Goal: Find specific page/section: Find specific page/section

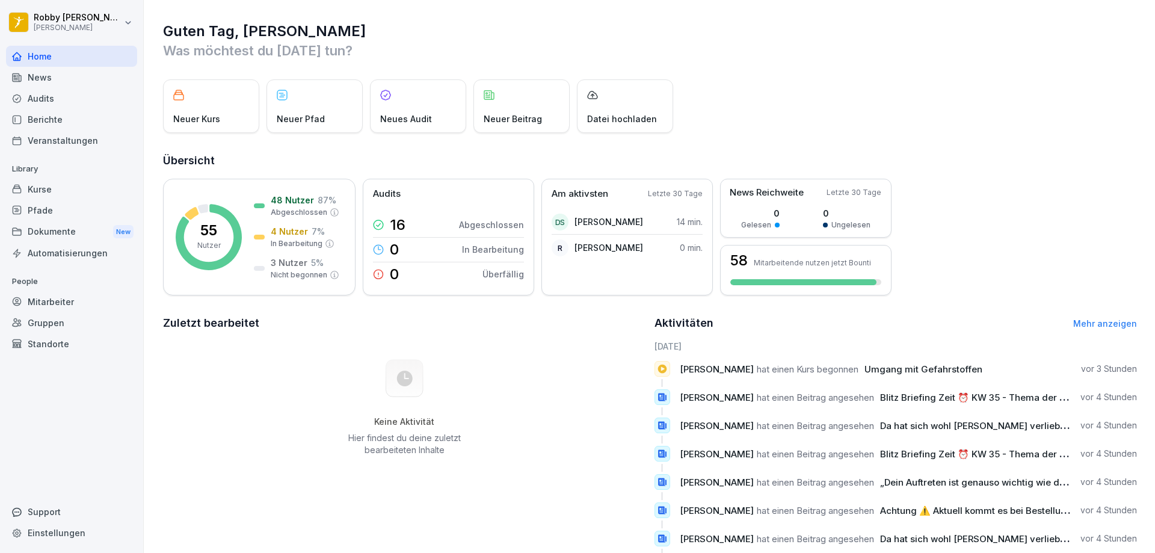
click at [54, 119] on div "Berichte" at bounding box center [71, 119] width 131 height 21
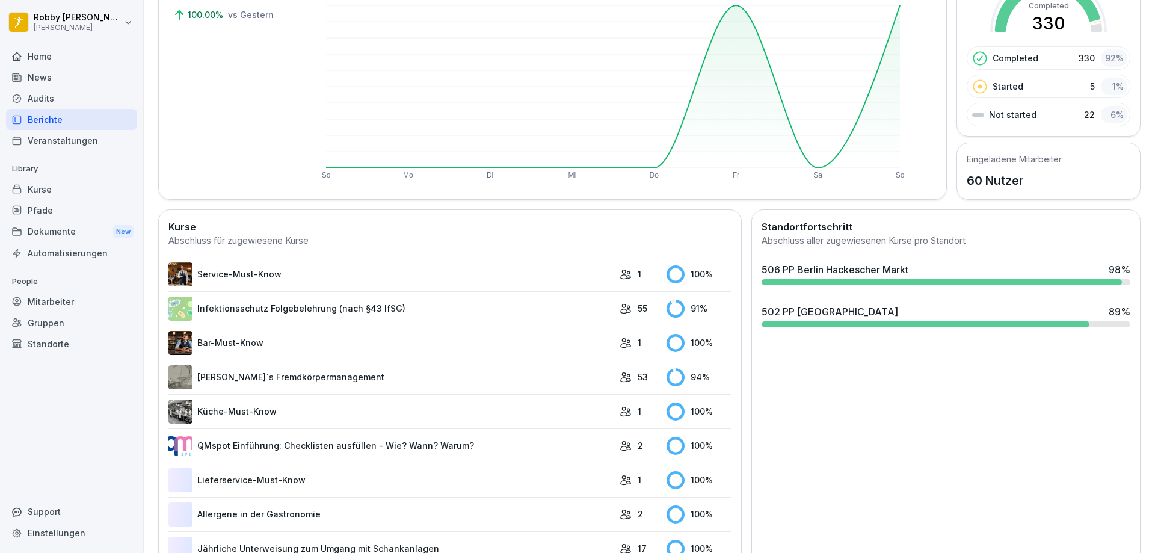
scroll to position [241, 0]
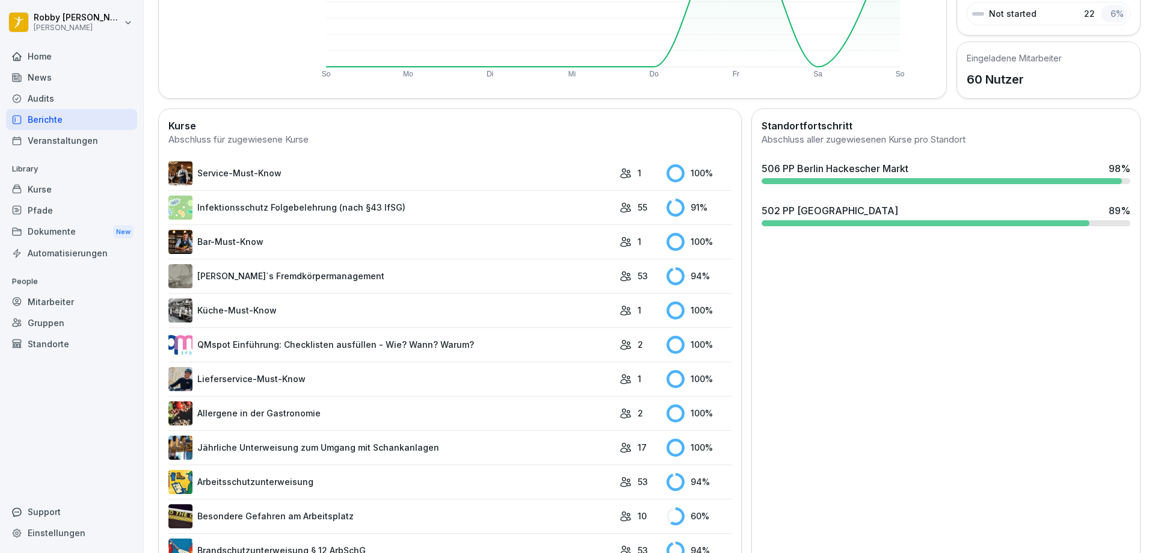
click at [507, 275] on link "[PERSON_NAME]`s Fremdkörpermanagement" at bounding box center [390, 276] width 445 height 24
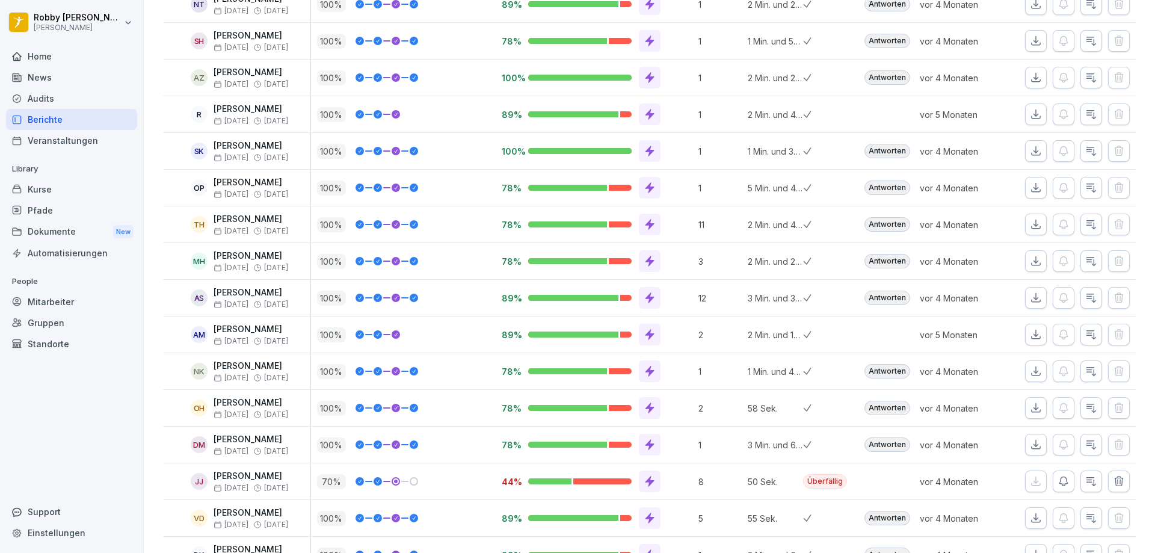
scroll to position [148, 0]
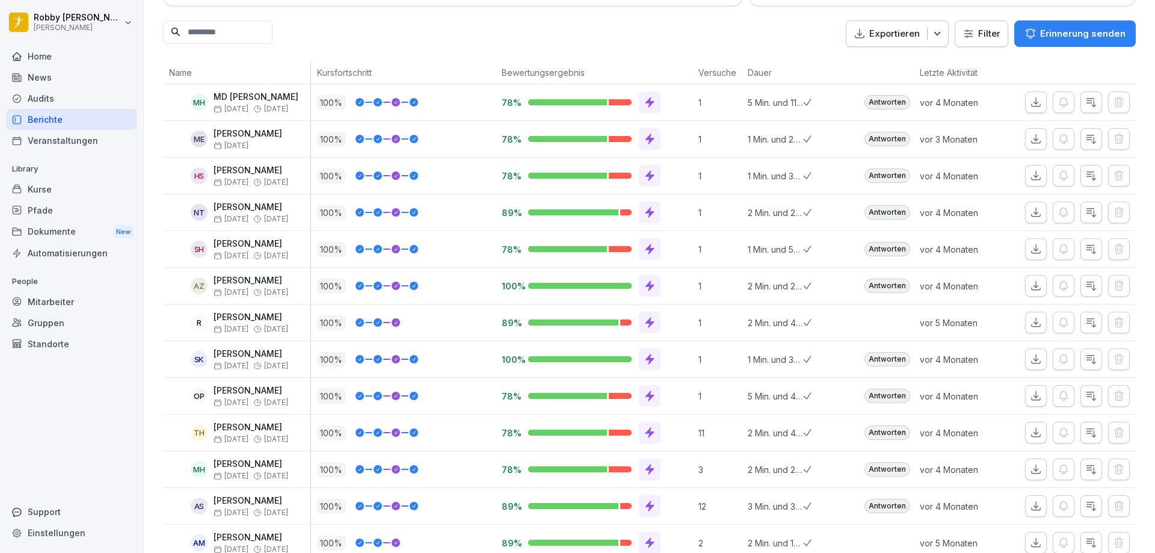
click at [31, 113] on div "Berichte" at bounding box center [71, 119] width 131 height 21
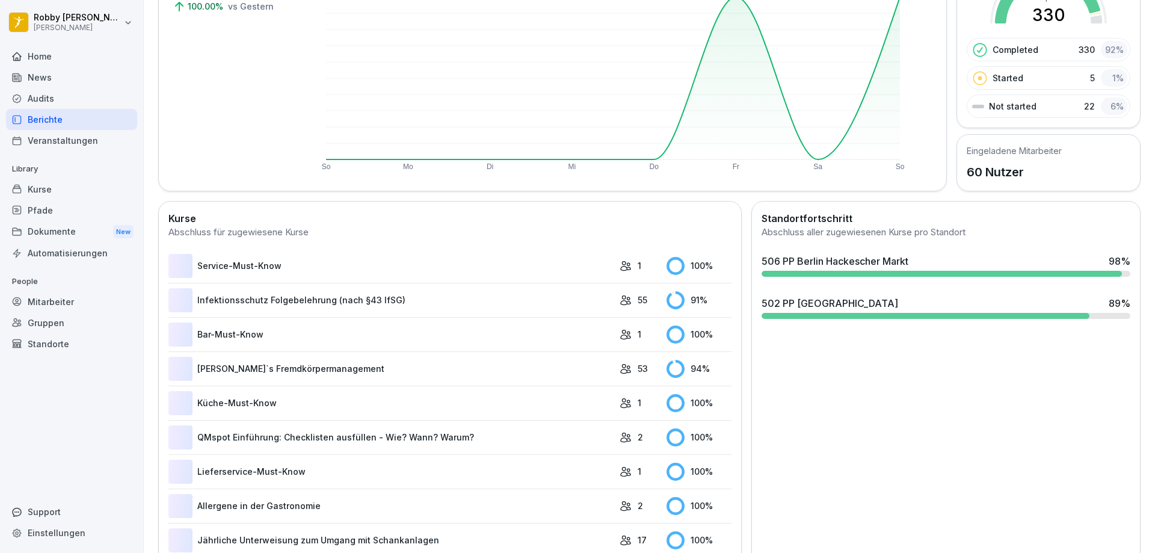
scroll to position [74, 0]
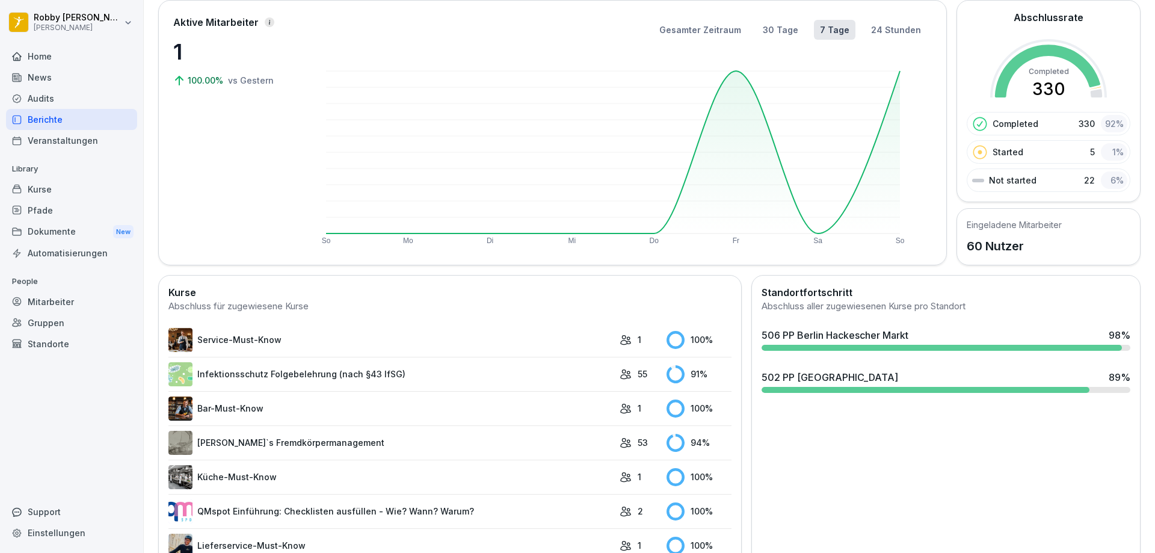
click at [812, 331] on div "506 PP Berlin Hackescher Markt" at bounding box center [835, 335] width 147 height 14
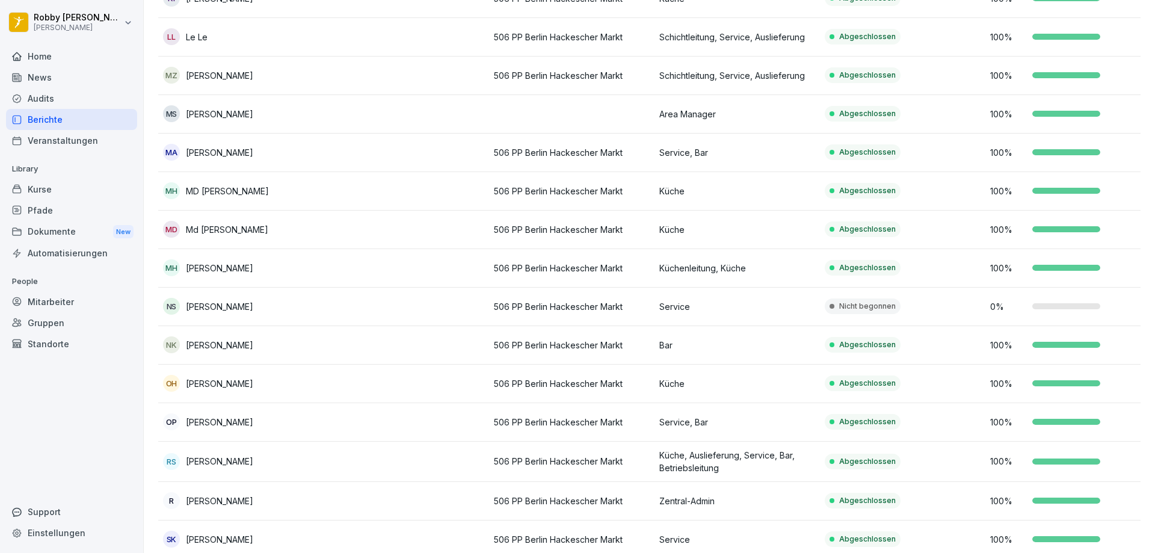
scroll to position [722, 0]
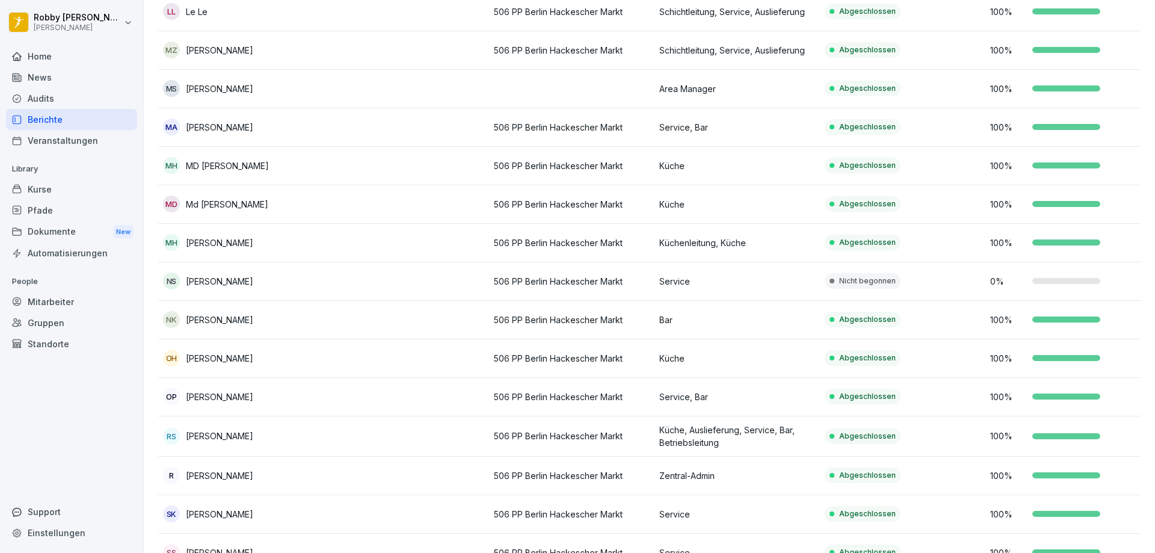
click at [242, 280] on p "[PERSON_NAME]" at bounding box center [219, 281] width 67 height 13
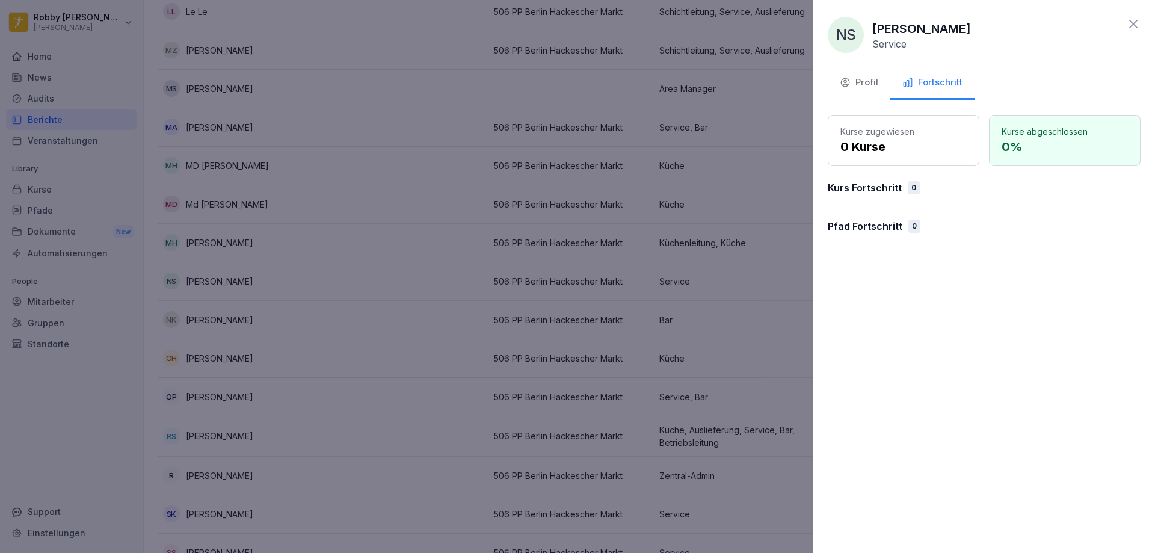
click at [866, 85] on div "Profil" at bounding box center [859, 83] width 39 height 14
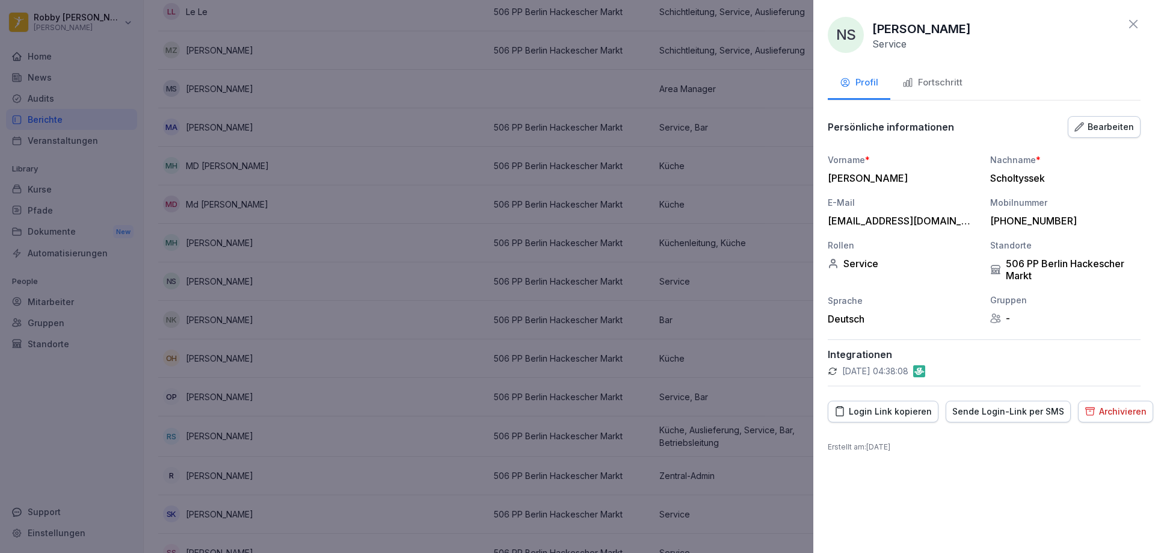
click at [900, 413] on div "Login Link kopieren" at bounding box center [882, 411] width 97 height 13
click at [1130, 22] on icon at bounding box center [1133, 24] width 8 height 8
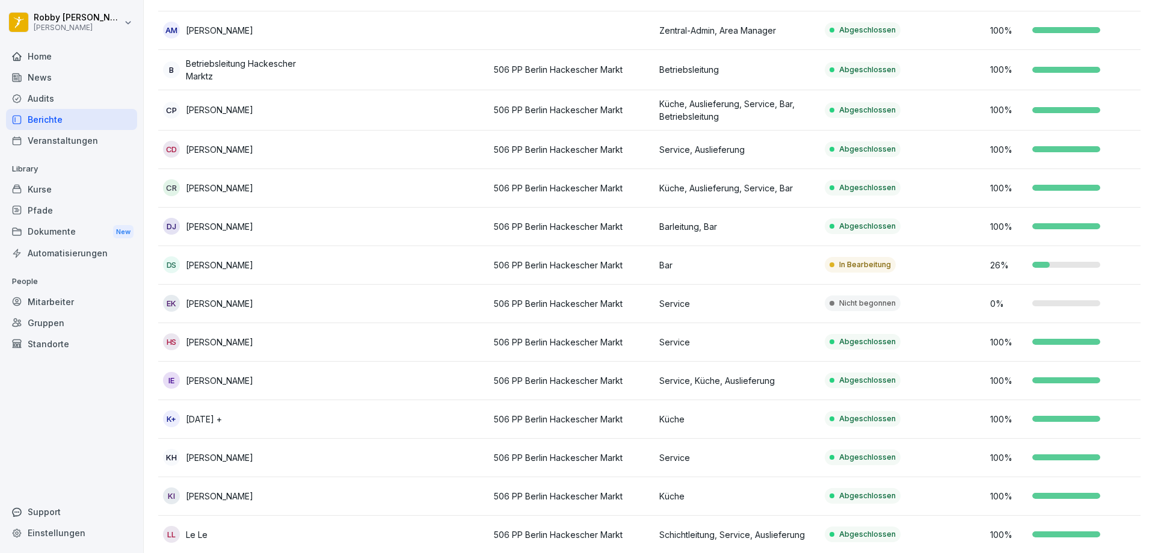
scroll to position [0, 0]
